Goal: Task Accomplishment & Management: Complete application form

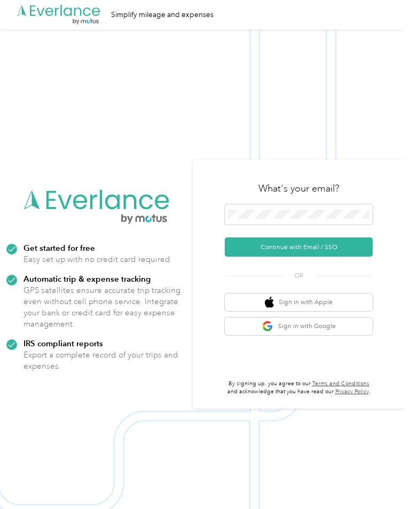
click at [343, 257] on button "Continue with Email / SSO" at bounding box center [299, 247] width 148 height 19
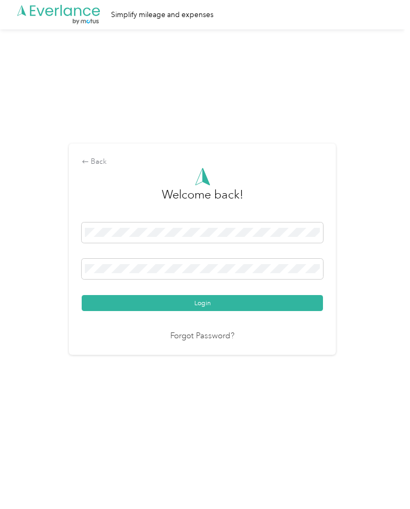
click at [218, 311] on button "Login" at bounding box center [202, 303] width 241 height 16
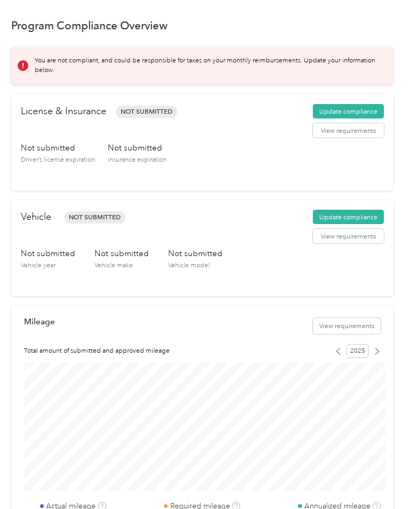
click at [352, 217] on button "Update compliance" at bounding box center [348, 217] width 71 height 14
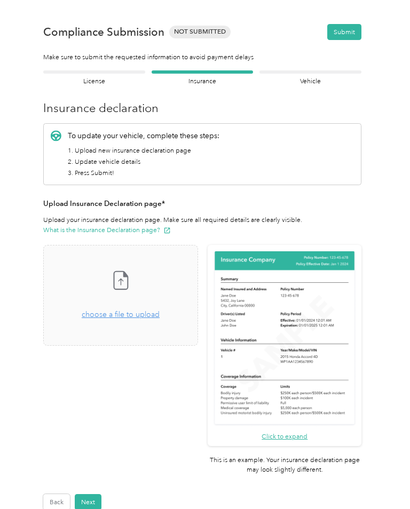
click at [155, 313] on span "choose a file to upload" at bounding box center [121, 314] width 78 height 9
click at [90, 494] on button "Next" at bounding box center [88, 502] width 27 height 16
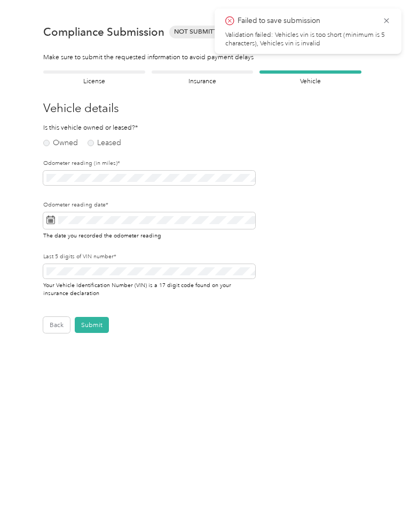
click at [388, 18] on icon at bounding box center [386, 21] width 9 height 10
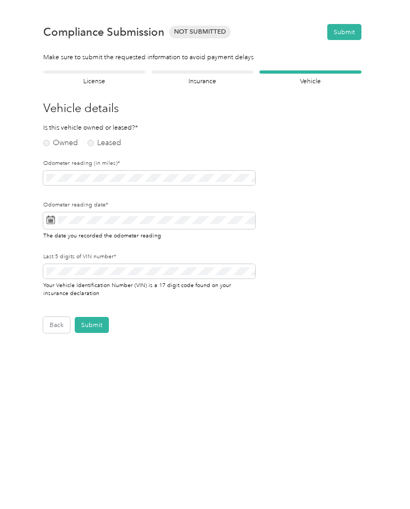
click at [58, 145] on label "Owned" at bounding box center [60, 142] width 35 height 7
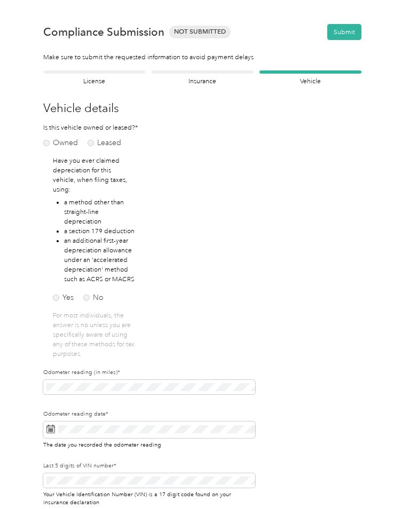
click at [92, 294] on label "No" at bounding box center [93, 297] width 20 height 7
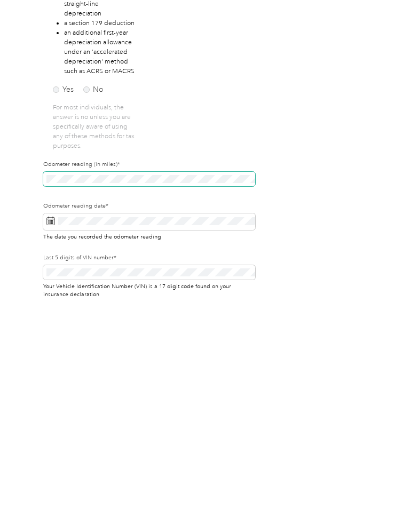
scroll to position [37, 0]
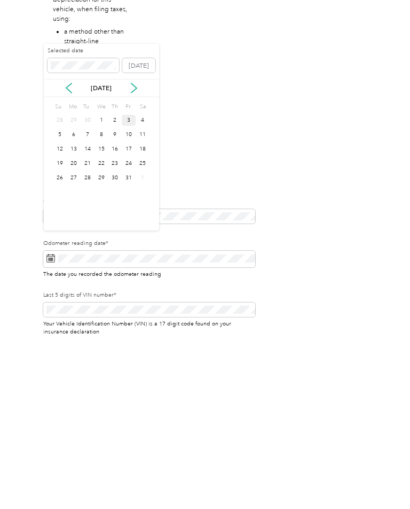
click at [129, 286] on div "3" at bounding box center [129, 291] width 14 height 11
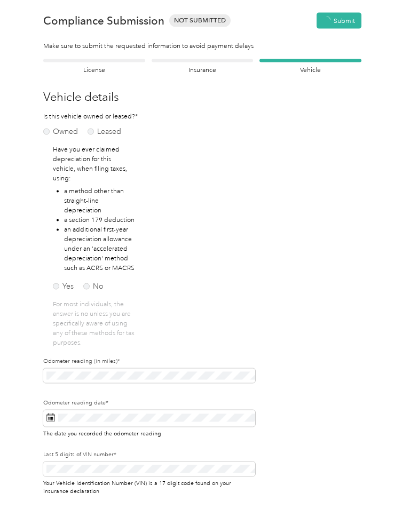
scroll to position [0, 0]
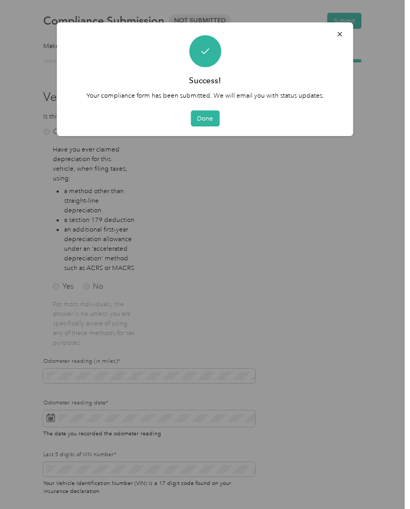
click at [203, 120] on button "Done" at bounding box center [205, 118] width 29 height 16
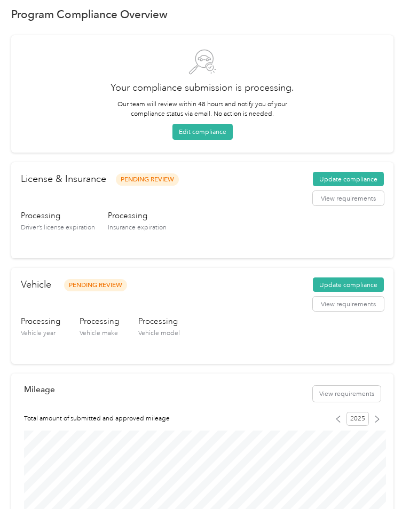
click at [207, 133] on button "Edit compliance" at bounding box center [202, 132] width 60 height 16
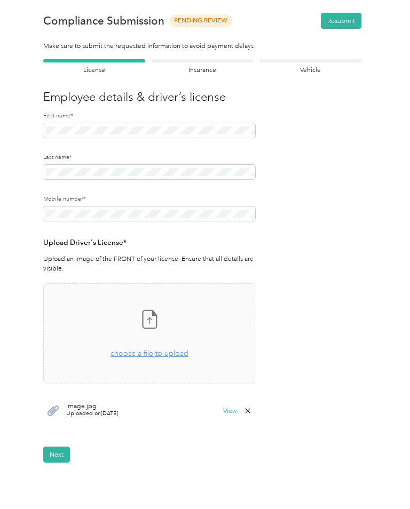
click at [159, 354] on span "choose a file to upload" at bounding box center [149, 353] width 78 height 9
click at [54, 454] on button "Next" at bounding box center [56, 455] width 27 height 16
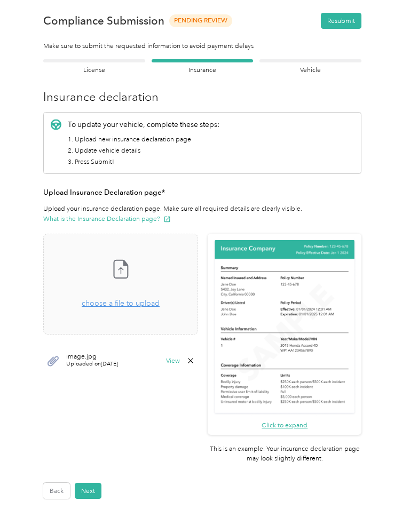
click at [94, 483] on button "Next" at bounding box center [88, 491] width 27 height 16
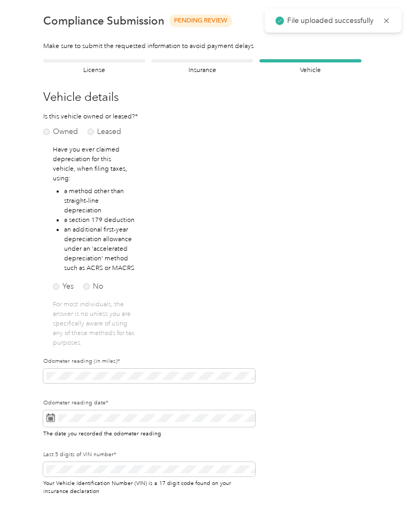
click at [387, 22] on icon at bounding box center [386, 20] width 5 height 5
click at [347, 21] on button "Resubmit" at bounding box center [341, 21] width 41 height 16
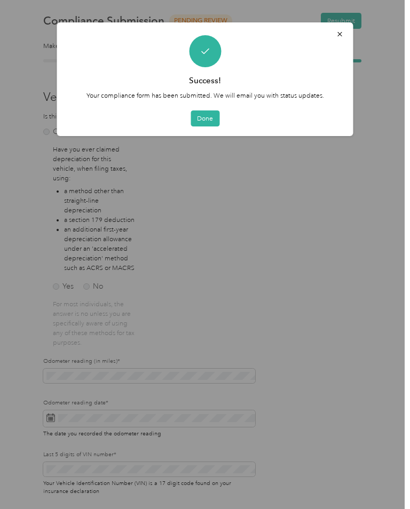
click at [208, 118] on button "Done" at bounding box center [205, 118] width 29 height 16
